Goal: Task Accomplishment & Management: Manage account settings

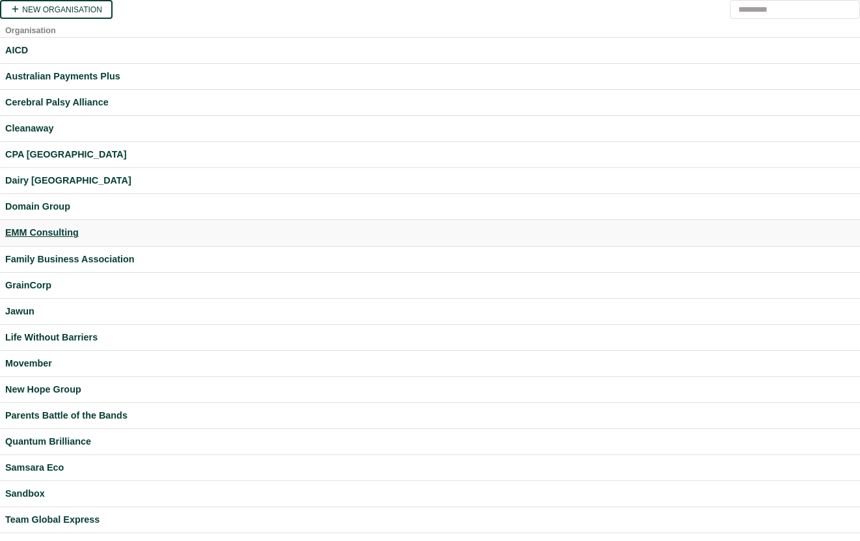
click at [21, 229] on div "EMM Consulting" at bounding box center [430, 232] width 850 height 15
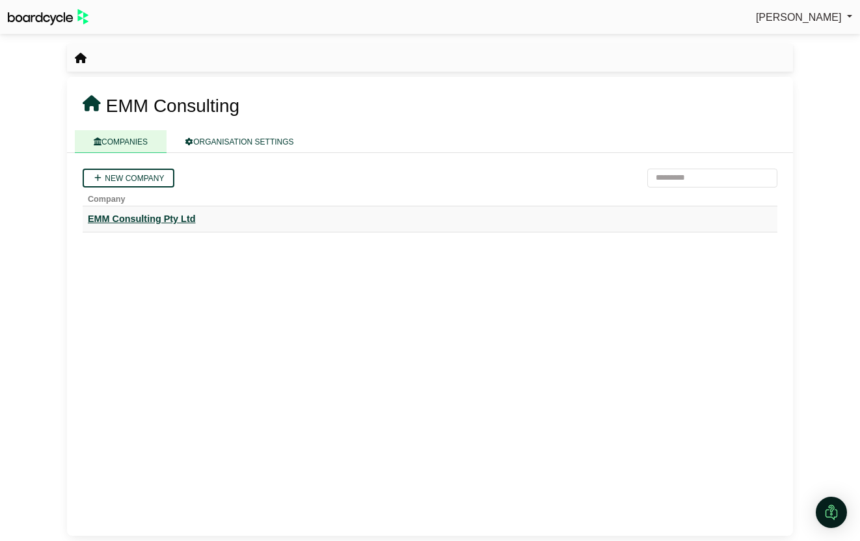
click at [137, 220] on div "EMM Consulting Pty Ltd" at bounding box center [430, 218] width 684 height 15
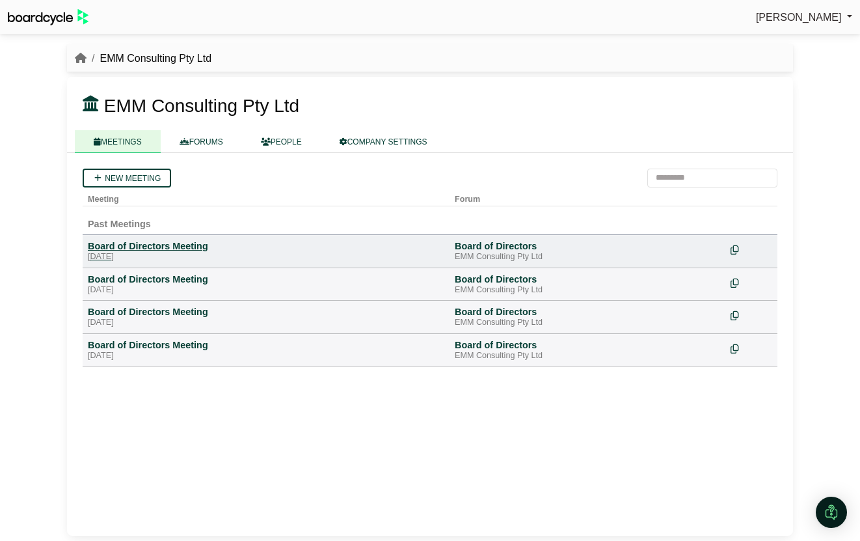
click at [174, 244] on div "Board of Directors Meeting" at bounding box center [266, 246] width 357 height 12
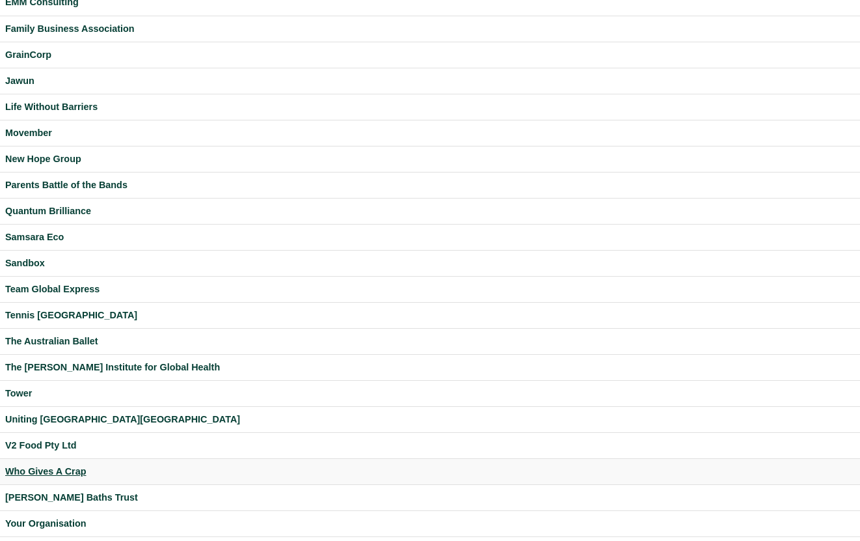
scroll to position [237, 0]
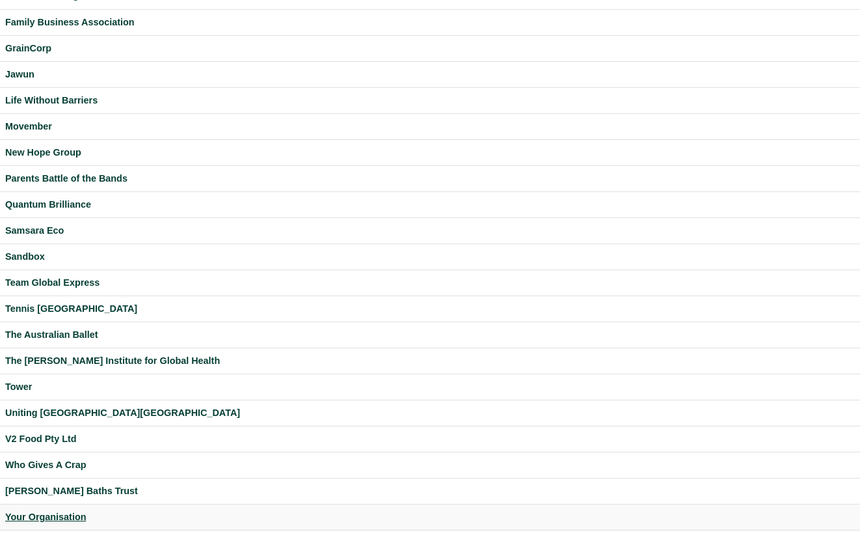
click at [55, 519] on div "Your Organisation" at bounding box center [430, 516] width 850 height 15
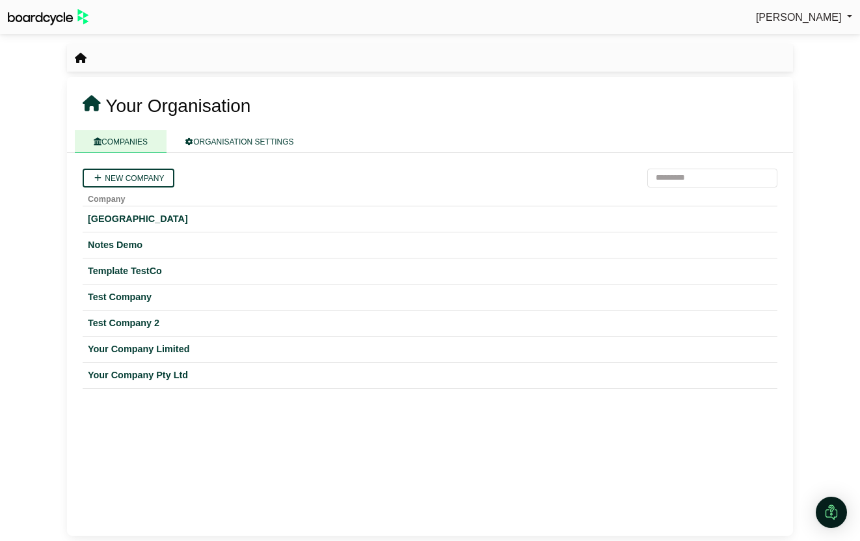
click at [839, 10] on link "[PERSON_NAME]" at bounding box center [804, 17] width 96 height 17
click at [816, 37] on link "Sign Out" at bounding box center [800, 39] width 104 height 25
click at [159, 349] on div "Your Company Limited" at bounding box center [430, 349] width 684 height 15
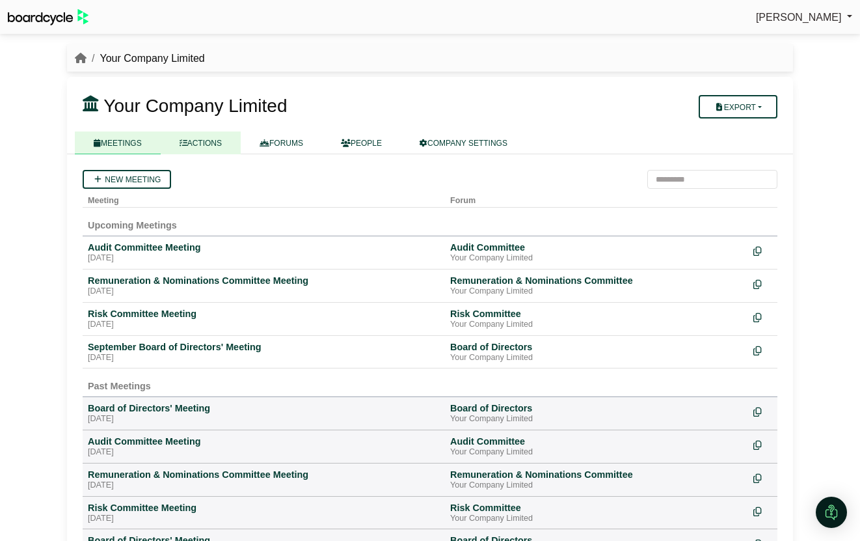
click at [211, 138] on link "ACTIONS" at bounding box center [201, 142] width 80 height 23
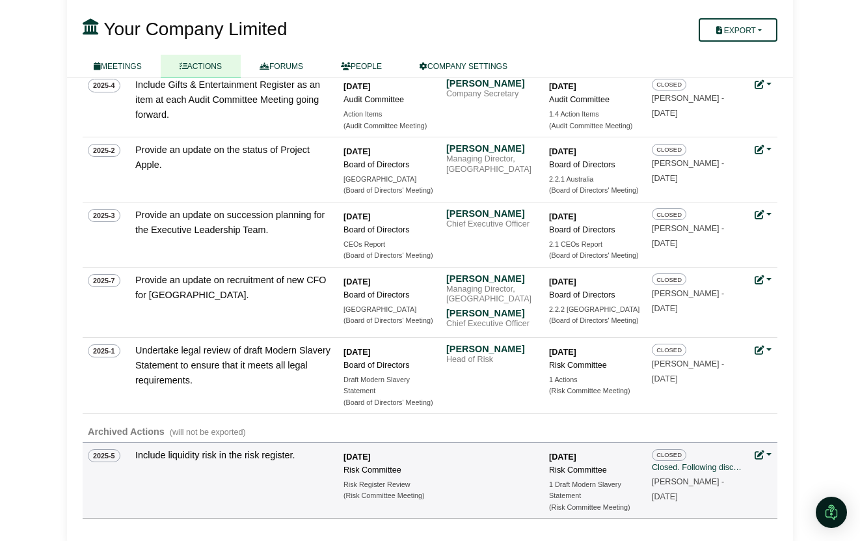
scroll to position [883, 0]
